Goal: Information Seeking & Learning: Learn about a topic

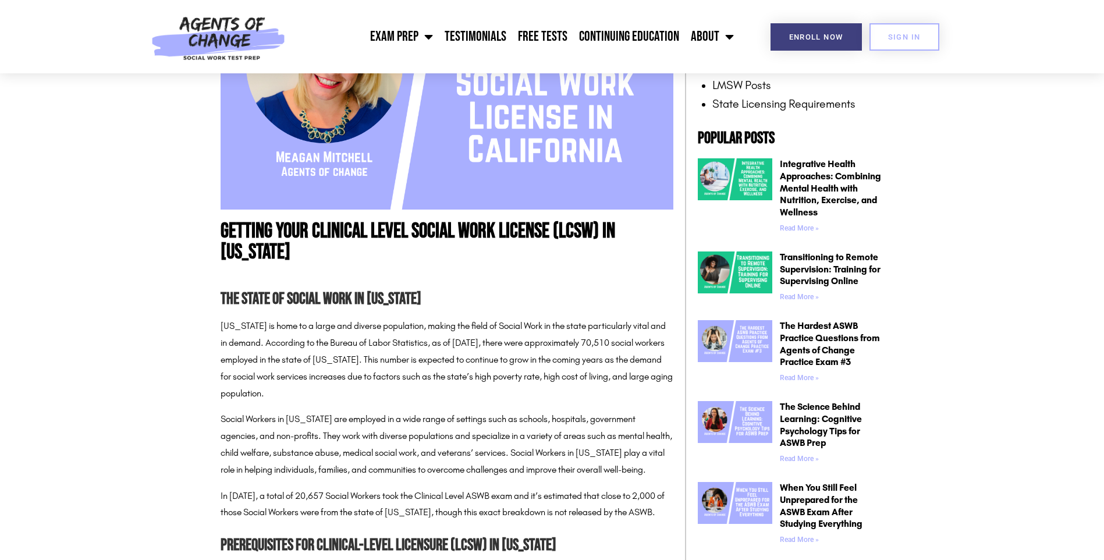
scroll to position [524, 0]
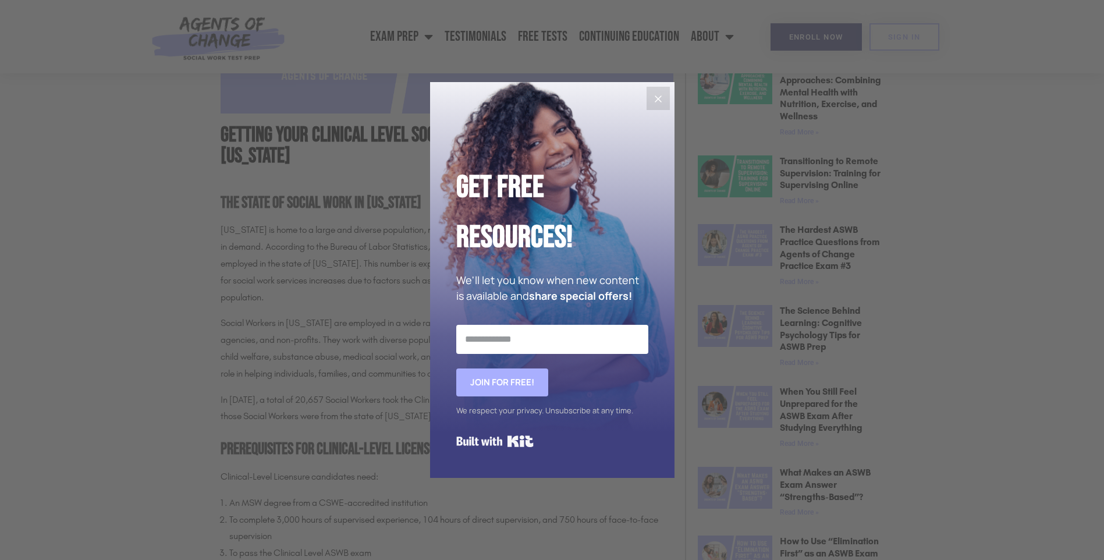
click at [663, 100] on icon "Close" at bounding box center [658, 99] width 14 height 14
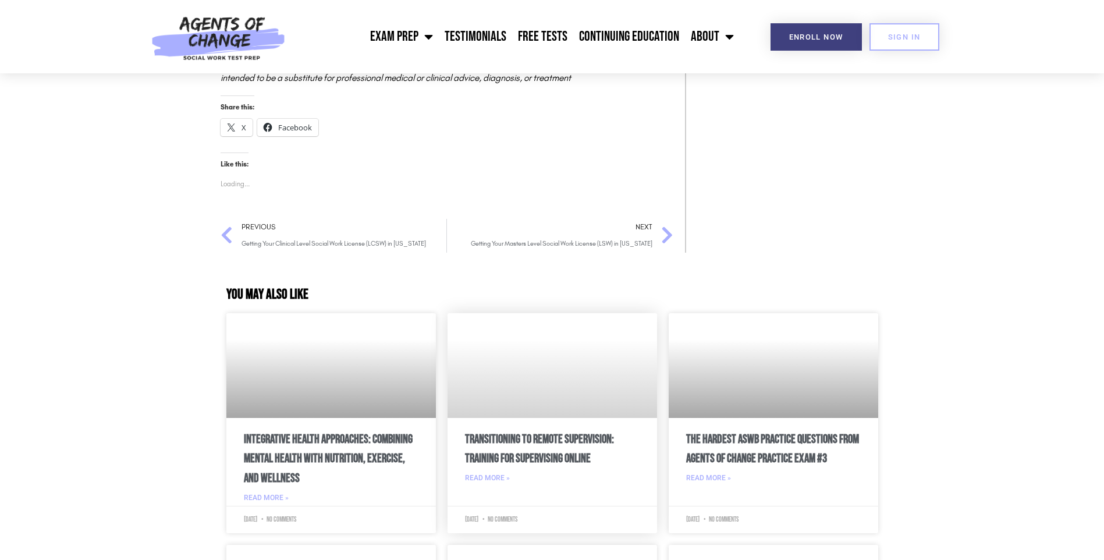
scroll to position [2271, 0]
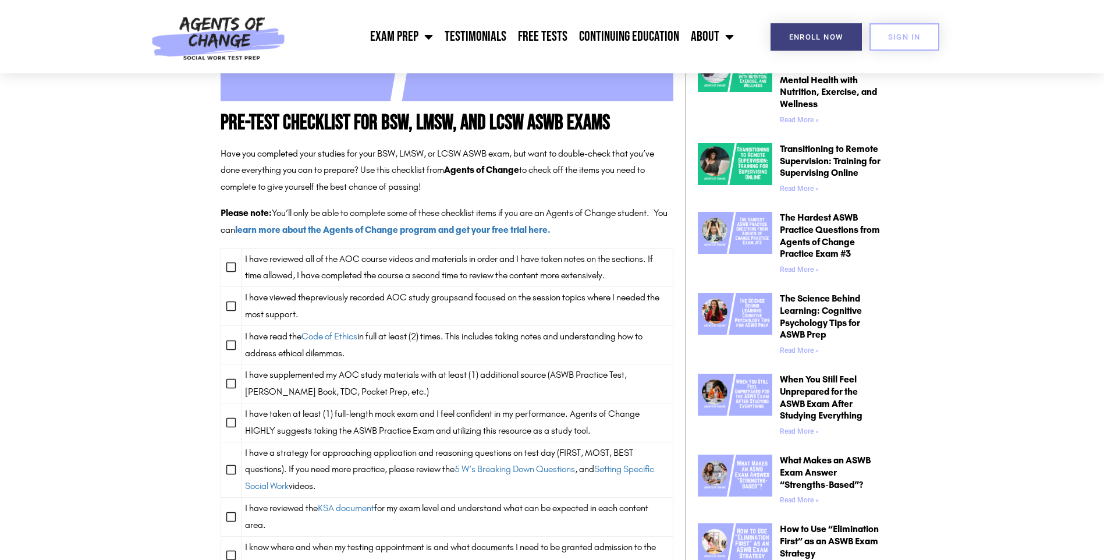
scroll to position [524, 0]
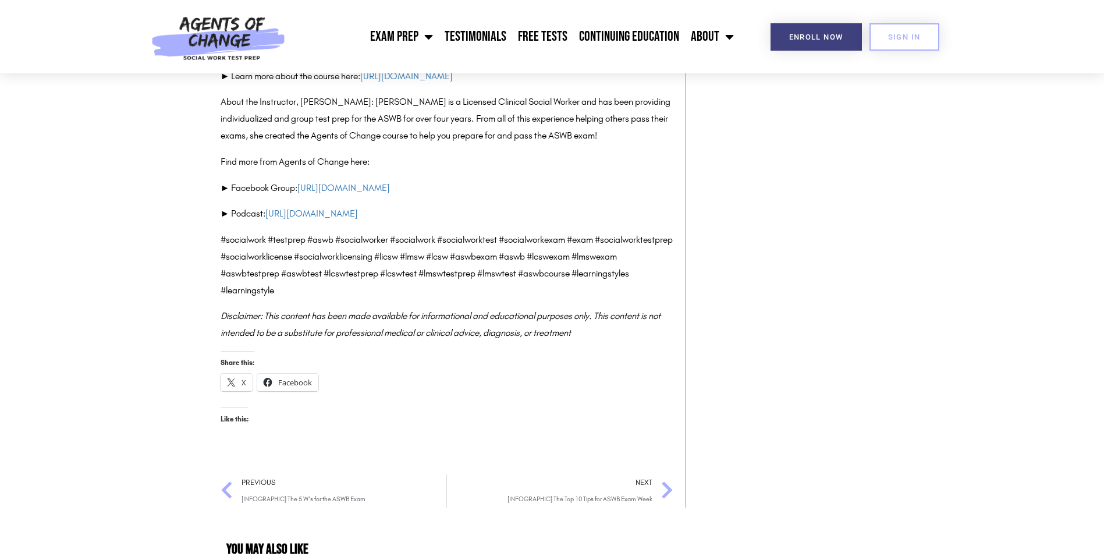
scroll to position [2271, 0]
